Goal: Task Accomplishment & Management: Manage account settings

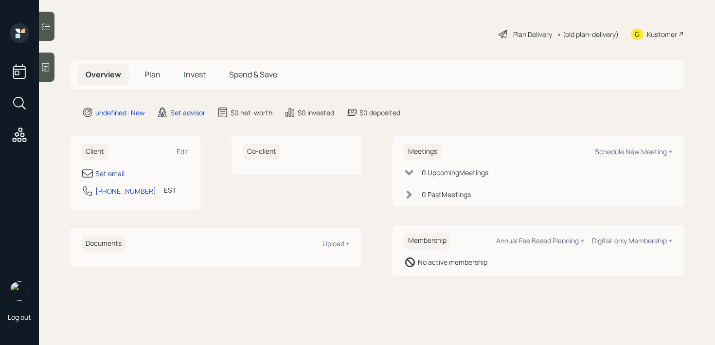
click at [121, 172] on div "Set email" at bounding box center [109, 173] width 29 height 10
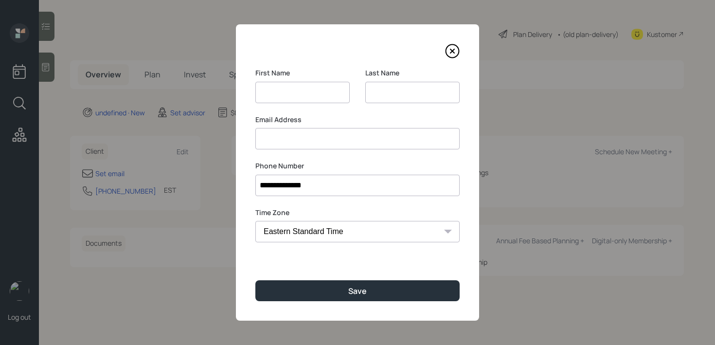
click at [383, 84] on input at bounding box center [412, 92] width 94 height 21
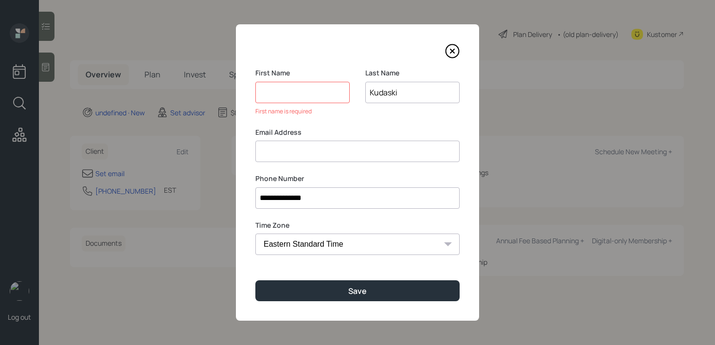
type input "Kudaski"
click at [326, 95] on input at bounding box center [302, 92] width 94 height 21
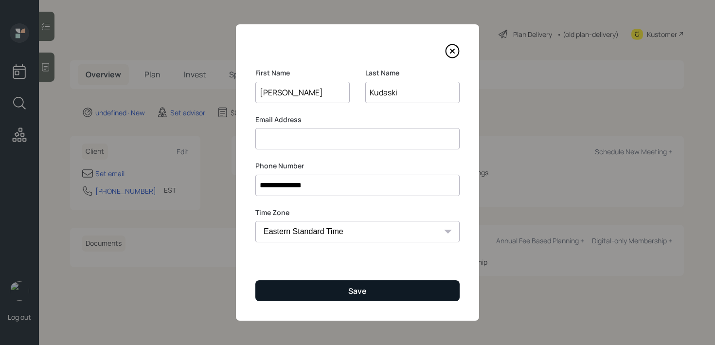
type input "[PERSON_NAME]"
click at [335, 298] on button "Save" at bounding box center [357, 290] width 204 height 21
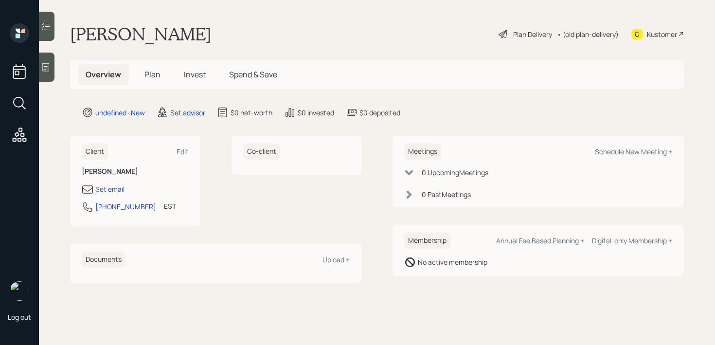
click at [48, 71] on icon at bounding box center [46, 67] width 10 height 10
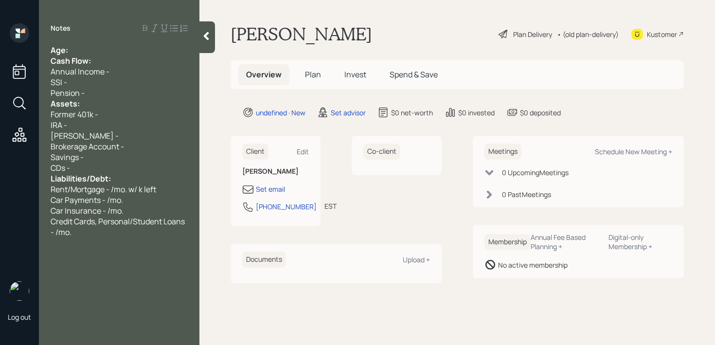
click at [88, 54] on div "Age:" at bounding box center [119, 50] width 137 height 11
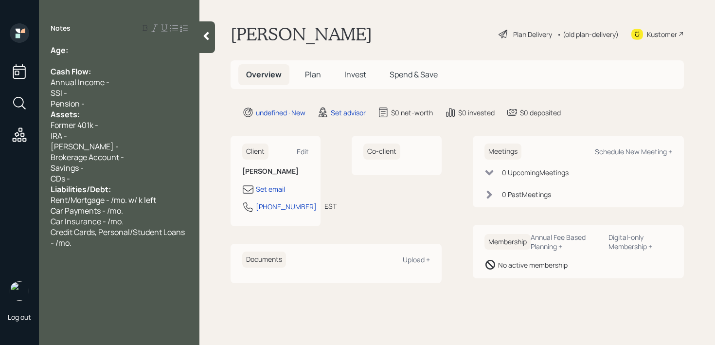
click at [95, 102] on div "Pension -" at bounding box center [119, 103] width 137 height 11
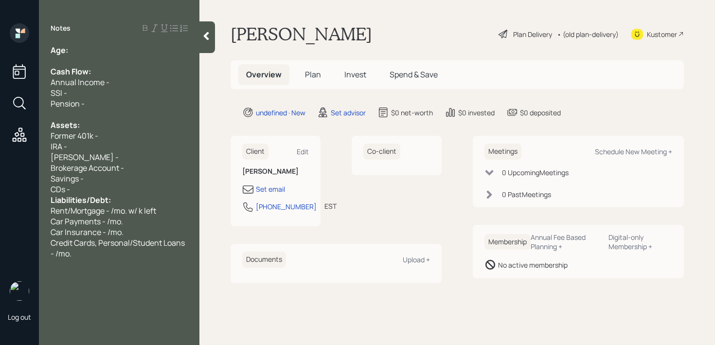
click at [114, 189] on div "CDs -" at bounding box center [119, 189] width 137 height 11
